Goal: Task Accomplishment & Management: Complete application form

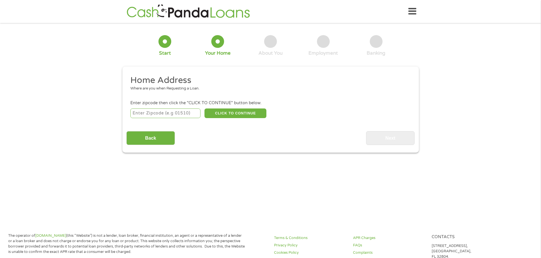
click at [171, 114] on input "number" at bounding box center [165, 114] width 70 height 10
type input "32724"
select select "[US_STATE]"
click at [229, 115] on button "CLICK TO CONTINUE" at bounding box center [235, 114] width 62 height 10
type input "32724"
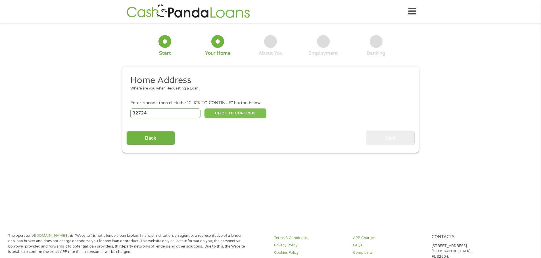
type input "Deland"
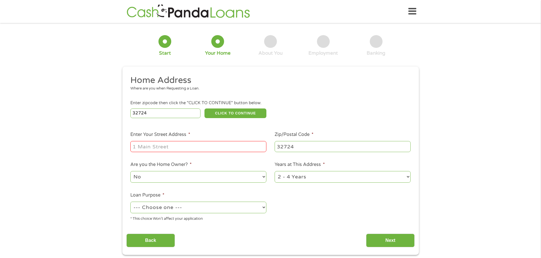
click at [172, 149] on input "Enter Your Street Address *" at bounding box center [198, 146] width 136 height 11
type input "[STREET_ADDRESS]"
click at [167, 178] on select "No Yes" at bounding box center [198, 177] width 136 height 12
select select "yes"
click at [130, 171] on select "No Yes" at bounding box center [198, 177] width 136 height 12
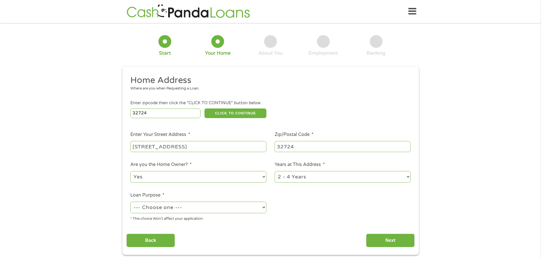
click at [302, 184] on div "1 Year or less 1 - 2 Years 2 - 4 Years Over 4 Years" at bounding box center [342, 178] width 136 height 14
click at [303, 180] on select "1 Year or less 1 - 2 Years 2 - 4 Years Over 4 Years" at bounding box center [342, 177] width 136 height 12
select select "60months"
click at [274, 171] on select "1 Year or less 1 - 2 Years 2 - 4 Years Over 4 Years" at bounding box center [342, 177] width 136 height 12
click at [228, 212] on select "--- Choose one --- Pay Bills Debt Consolidation Home Improvement Major Purchase…" at bounding box center [198, 208] width 136 height 12
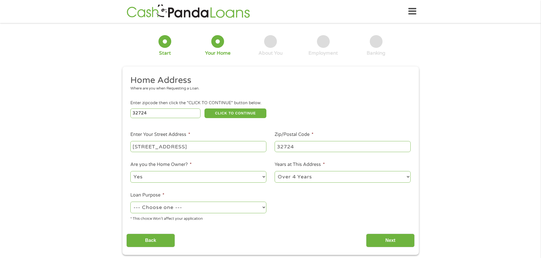
select select "other"
click at [130, 202] on select "--- Choose one --- Pay Bills Debt Consolidation Home Improvement Major Purchase…" at bounding box center [198, 208] width 136 height 12
click at [375, 239] on input "Next" at bounding box center [390, 241] width 49 height 14
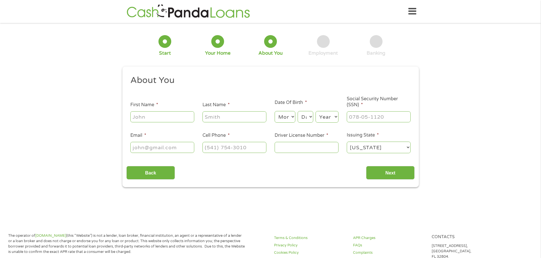
click at [160, 116] on input "First Name *" at bounding box center [162, 117] width 64 height 11
type input "[PERSON_NAME]"
click at [216, 115] on input "Last Name *" at bounding box center [234, 117] width 64 height 11
type input "[PERSON_NAME]"
click at [289, 121] on select "Month 1 2 3 4 5 6 7 8 9 10 11 12" at bounding box center [284, 117] width 21 height 12
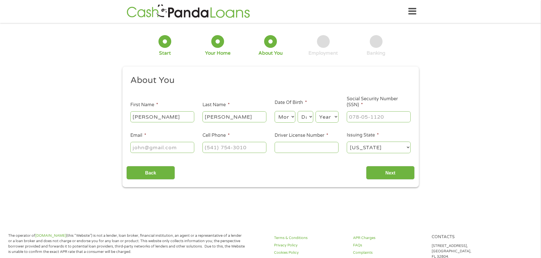
select select "10"
click at [274, 111] on select "Month 1 2 3 4 5 6 7 8 9 10 11 12" at bounding box center [284, 117] width 21 height 12
click at [302, 118] on select "Day 1 2 3 4 5 6 7 8 9 10 11 12 13 14 15 16 17 18 19 20 21 22 23 24 25 26 27 28 …" at bounding box center [304, 117] width 15 height 12
select select "20"
click at [297, 111] on select "Day 1 2 3 4 5 6 7 8 9 10 11 12 13 14 15 16 17 18 19 20 21 22 23 24 25 26 27 28 …" at bounding box center [304, 117] width 15 height 12
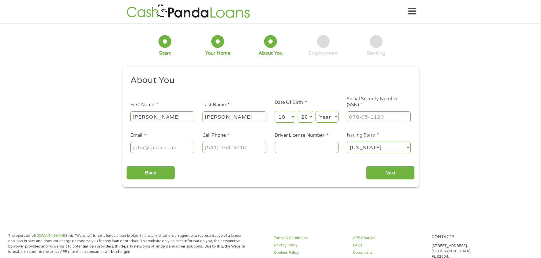
click at [321, 117] on select "Year [DATE] 2006 2005 2004 2003 2002 2001 2000 1999 1998 1997 1996 1995 1994 19…" at bounding box center [326, 117] width 23 height 12
select select "1983"
click at [315, 111] on select "Year [DATE] 2006 2005 2004 2003 2002 2001 2000 1999 1998 1997 1996 1995 1994 19…" at bounding box center [326, 117] width 23 height 12
click at [353, 116] on input "___-__-____" at bounding box center [378, 117] width 64 height 11
type input "595-22-6688"
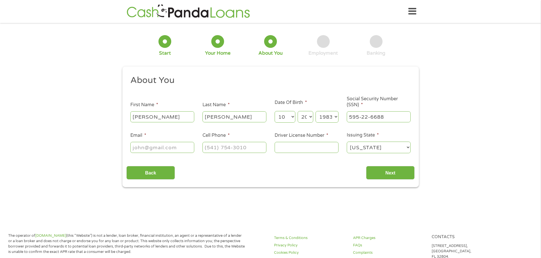
click at [159, 150] on input "Email *" at bounding box center [162, 147] width 64 height 11
type input "[EMAIL_ADDRESS][DOMAIN_NAME]"
click at [203, 150] on input "(___) ___-____" at bounding box center [234, 147] width 64 height 11
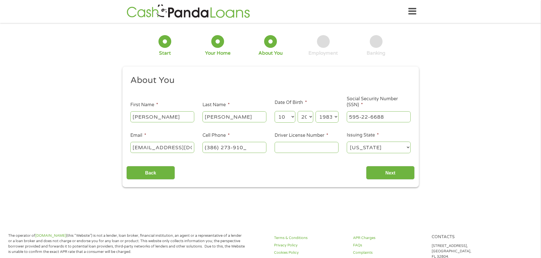
type input "[PHONE_NUMBER]"
click at [295, 143] on input "Driver License Number *" at bounding box center [306, 147] width 64 height 11
type input "j"
